Goal: Information Seeking & Learning: Learn about a topic

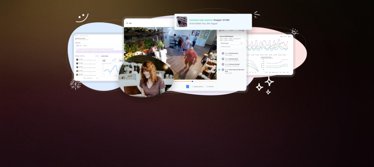
scroll to position [118, 0]
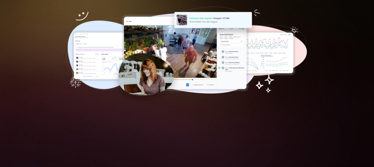
click at [99, 25] on img at bounding box center [186, 56] width 241 height 98
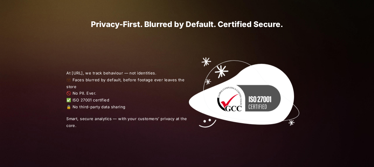
scroll to position [142, 0]
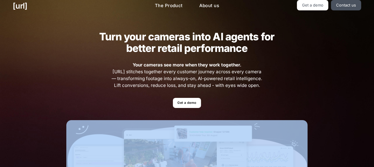
scroll to position [0, 0]
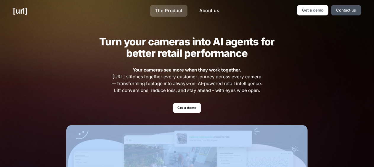
click at [162, 10] on link "The Product" at bounding box center [168, 11] width 37 height 12
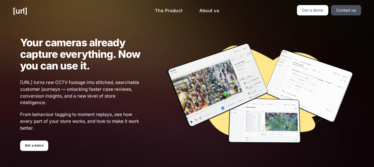
drag, startPoint x: 19, startPoint y: 82, endPoint x: 72, endPoint y: 100, distance: 55.9
click at [72, 100] on div "Your cameras already capture everything. Now you can use it. [URL] turns raw CC…" at bounding box center [67, 94] width 146 height 114
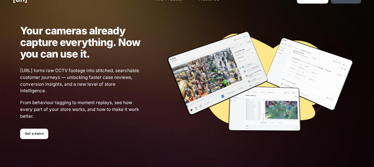
scroll to position [24, 0]
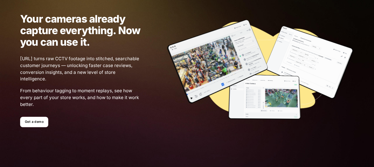
click at [63, 93] on span "From behaviour tagging to moment replays, see how every part of your store work…" at bounding box center [80, 97] width 120 height 20
